Goal: Information Seeking & Learning: Learn about a topic

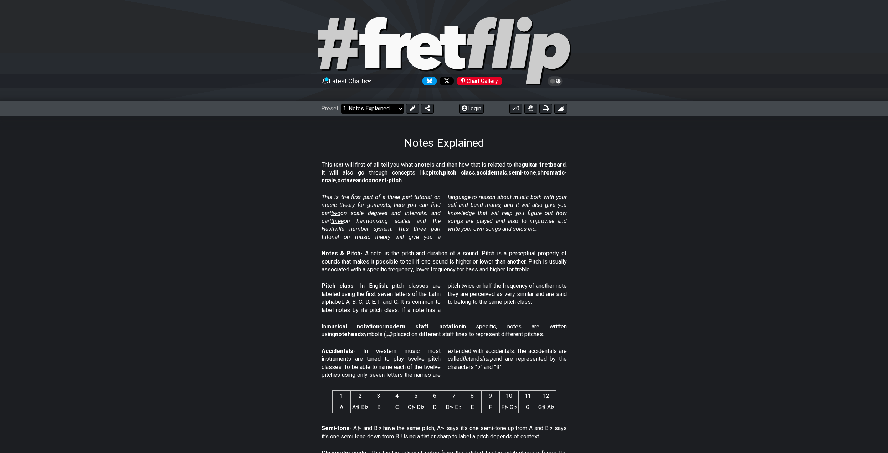
click at [360, 107] on select "Welcome to #fretflip! Initial Preset Custom Preset Minor Pentatonic Major Penta…" at bounding box center [372, 109] width 63 height 10
click at [341, 104] on select "Welcome to #fretflip! Initial Preset Custom Preset Minor Pentatonic Major Penta…" at bounding box center [372, 109] width 63 height 10
select select "/welcome"
select select "C"
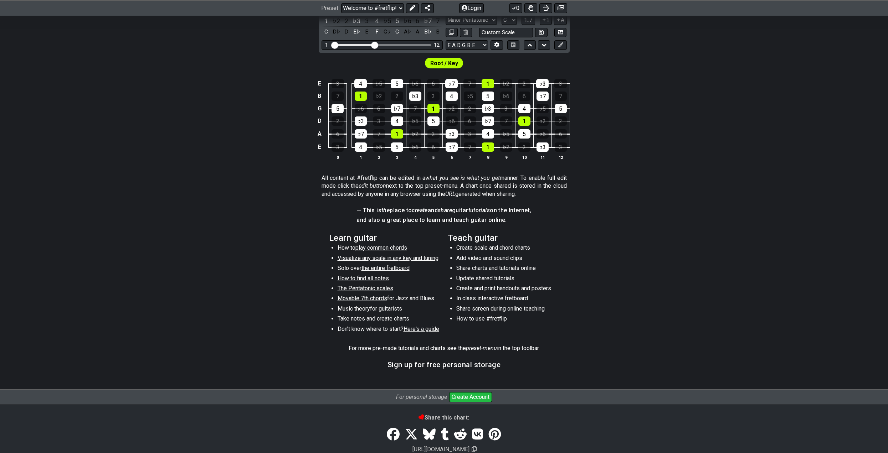
scroll to position [214, 0]
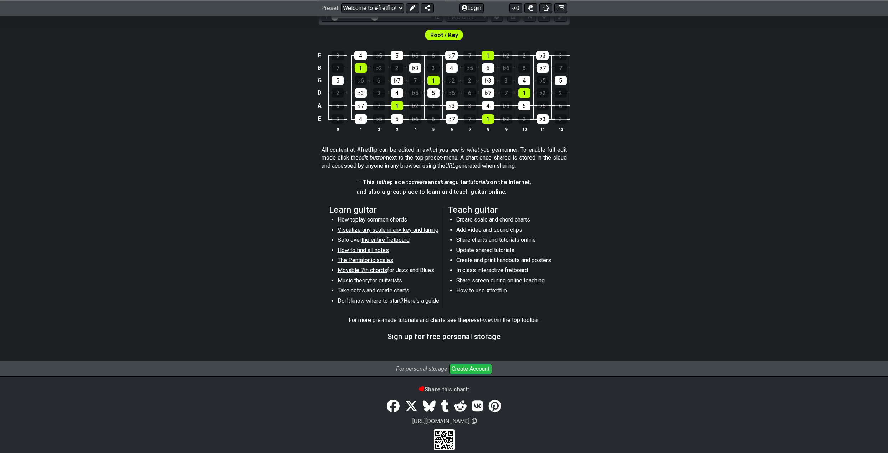
click at [365, 229] on span "Visualize any scale in any key and tuning" at bounding box center [387, 230] width 101 height 7
select select "/guitar-scales"
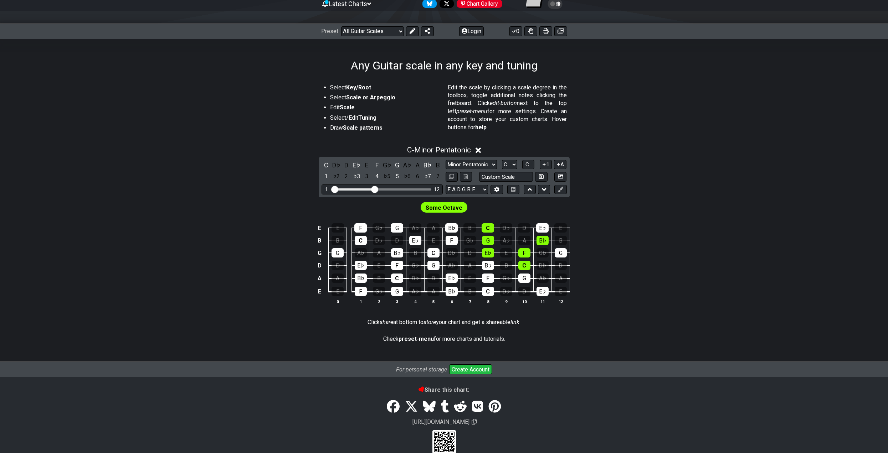
scroll to position [90, 0]
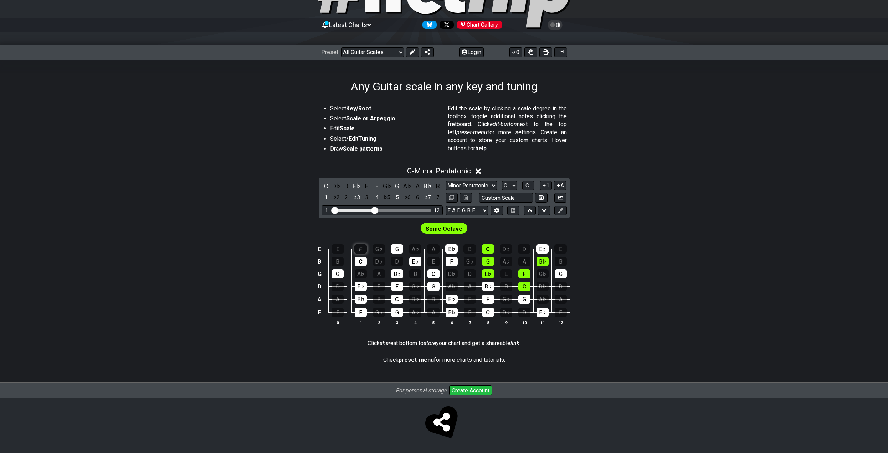
scroll to position [57, 0]
click at [360, 214] on div "C - Minor Pentatonic C D♭ D E♭ E F G♭ G A♭ A B♭ B 1 ♭2 2 ♭3 3 4 ♭5 5 ♭6 6 ♭7 7 …" at bounding box center [444, 249] width 888 height 173
click at [395, 251] on div "G" at bounding box center [397, 248] width 12 height 9
click at [397, 274] on div "B♭" at bounding box center [397, 273] width 12 height 9
click at [396, 272] on div "B♭" at bounding box center [397, 273] width 12 height 9
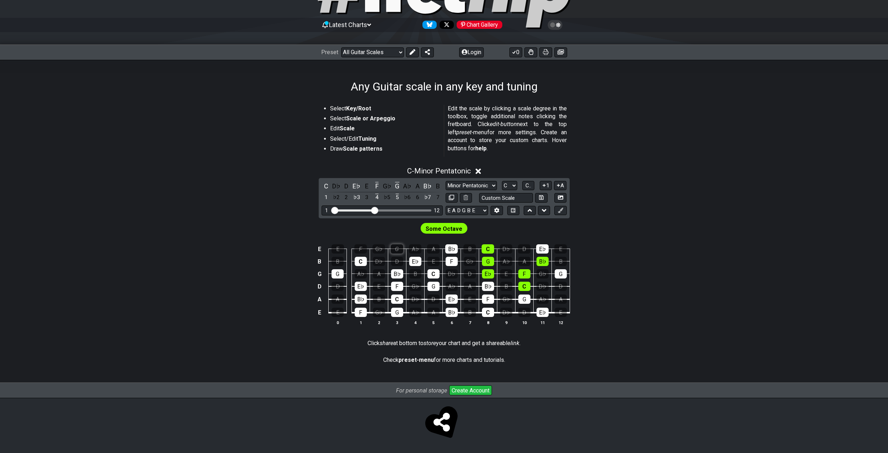
click at [396, 247] on div "G" at bounding box center [397, 248] width 12 height 9
click at [397, 248] on div "G" at bounding box center [397, 248] width 12 height 9
click at [396, 250] on div "G" at bounding box center [397, 248] width 12 height 9
click at [442, 228] on span "Some Octave" at bounding box center [444, 229] width 37 height 10
click at [377, 184] on div "F" at bounding box center [376, 186] width 9 height 10
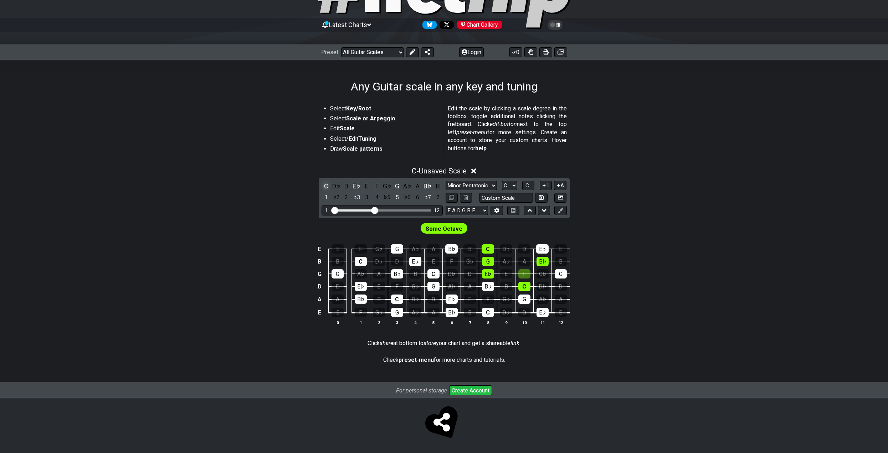
click at [325, 186] on div "C" at bounding box center [325, 186] width 9 height 10
click at [377, 186] on div "F" at bounding box center [376, 186] width 9 height 10
click at [326, 185] on div "C" at bounding box center [325, 186] width 9 height 10
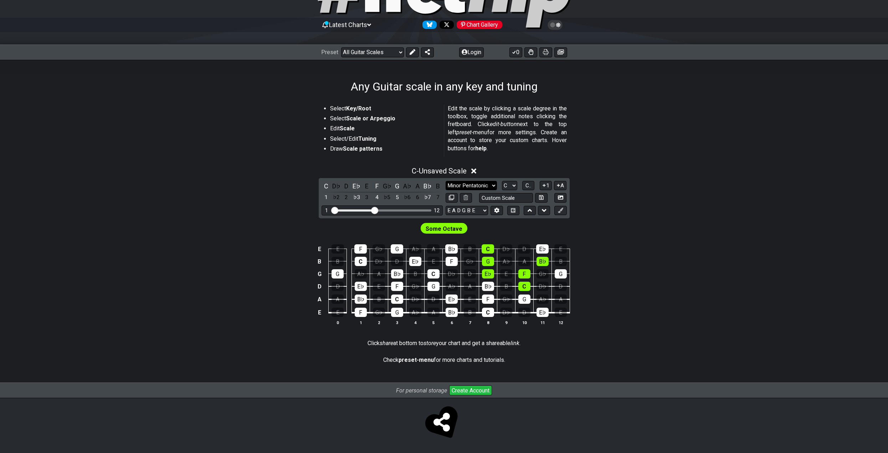
click at [455, 187] on select "Minor Pentatonic Root Minor Pentatonic Major Pentatonic Minor Blues Major Blues…" at bounding box center [470, 186] width 51 height 10
select select "Minor Blues"
click at [445, 181] on select "Minor Pentatonic Root Minor Pentatonic Major Pentatonic Minor Blues Major Blues…" at bounding box center [470, 186] width 51 height 10
drag, startPoint x: 375, startPoint y: 210, endPoint x: 360, endPoint y: 212, distance: 14.7
click at [360, 210] on input "Visible fret range" at bounding box center [381, 210] width 101 height 0
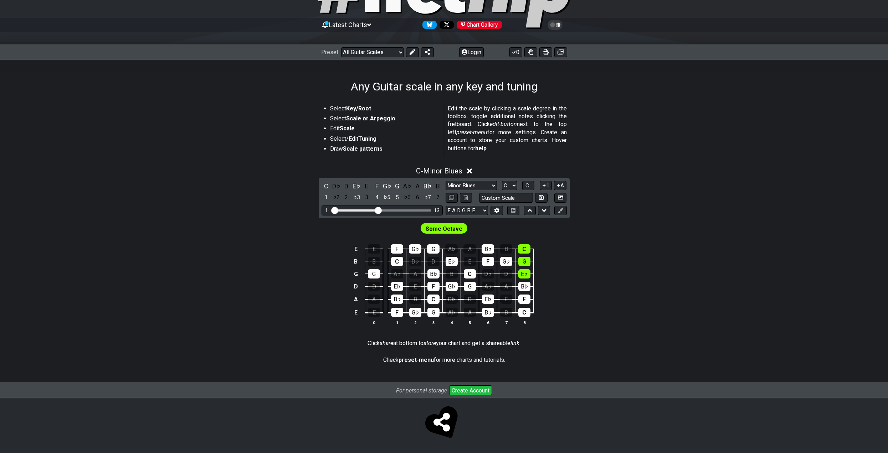
drag, startPoint x: 360, startPoint y: 212, endPoint x: 379, endPoint y: 212, distance: 19.2
click at [379, 210] on input "Visible fret range" at bounding box center [381, 210] width 101 height 0
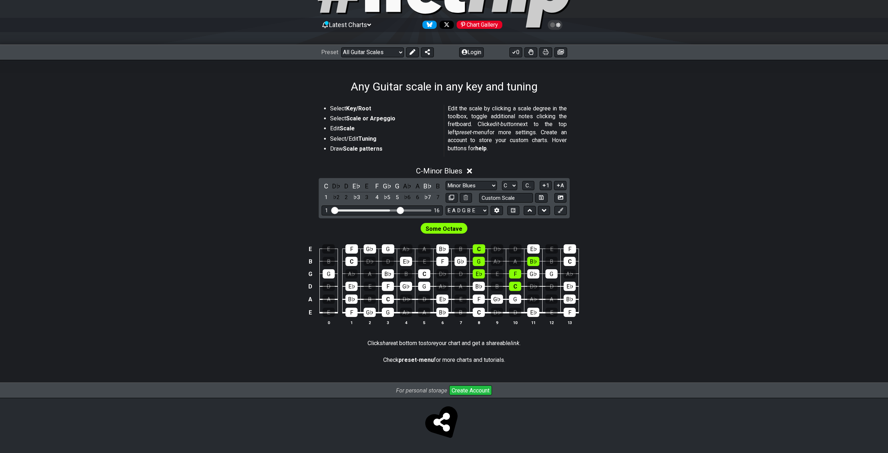
drag, startPoint x: 379, startPoint y: 212, endPoint x: 399, endPoint y: 212, distance: 19.6
click at [399, 210] on input "Visible fret range" at bounding box center [381, 210] width 101 height 0
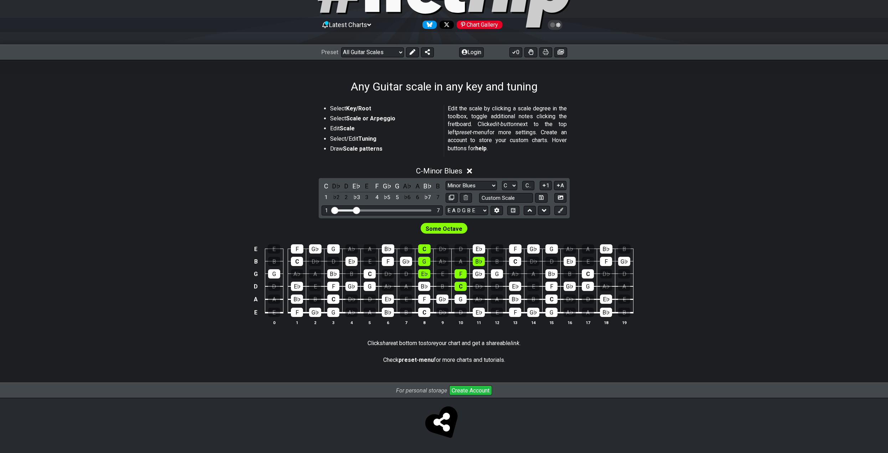
drag, startPoint x: 399, startPoint y: 212, endPoint x: 355, endPoint y: 211, distance: 43.8
click at [355, 210] on input "Visible fret range" at bounding box center [381, 210] width 101 height 0
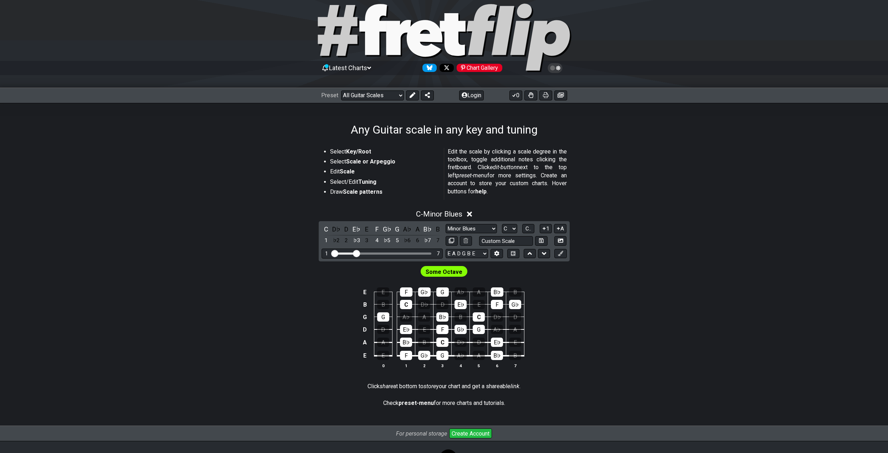
scroll to position [0, 0]
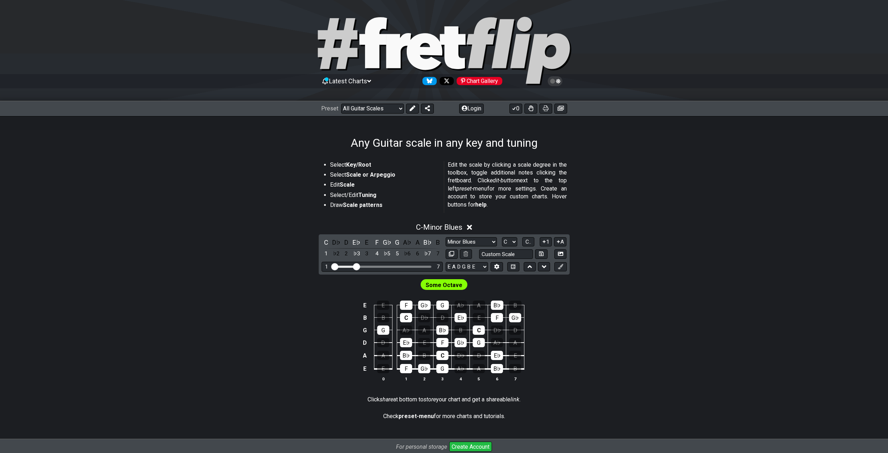
click at [367, 81] on span "Latest Charts" at bounding box center [348, 80] width 38 height 7
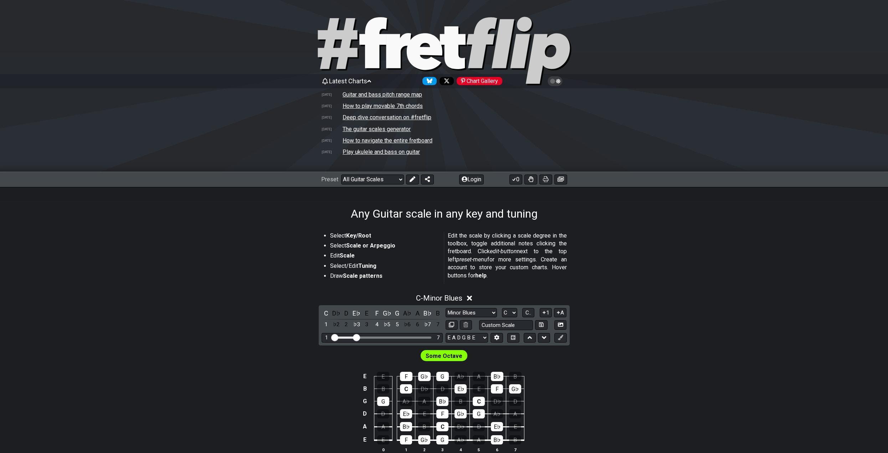
click at [365, 140] on td "How to navigate the entire fretboard" at bounding box center [387, 140] width 91 height 7
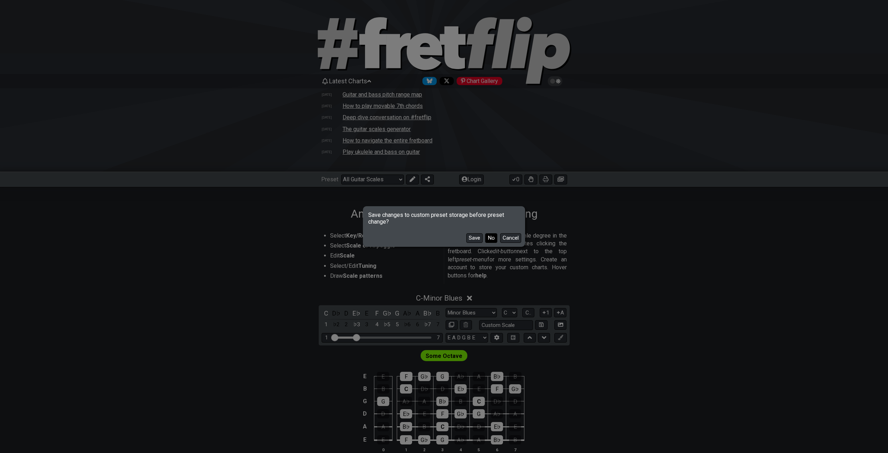
click at [492, 238] on button "No" at bounding box center [491, 238] width 12 height 10
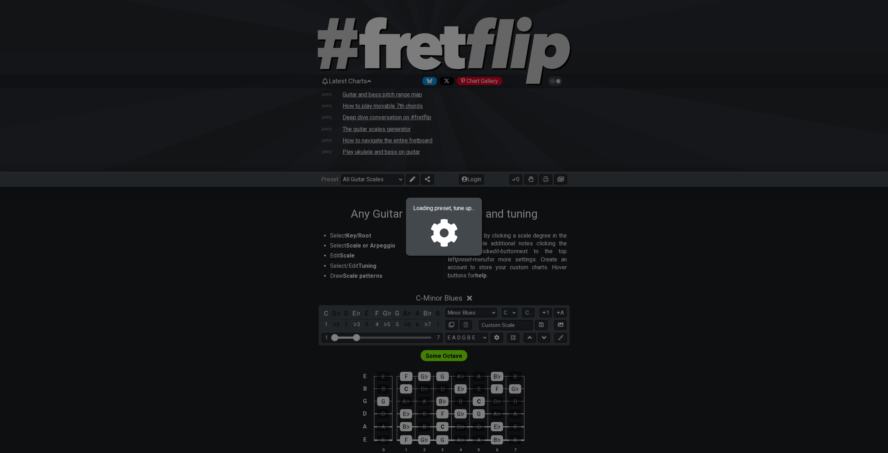
select select "/welcome"
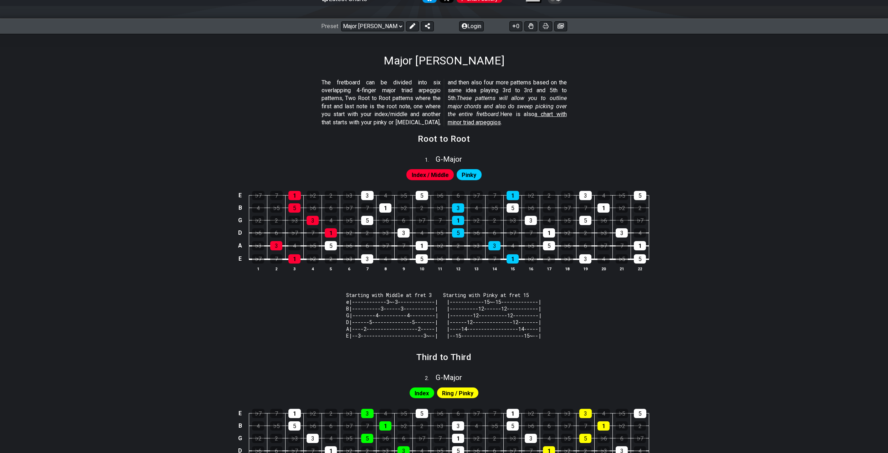
scroll to position [71, 0]
